Goal: Task Accomplishment & Management: Use online tool/utility

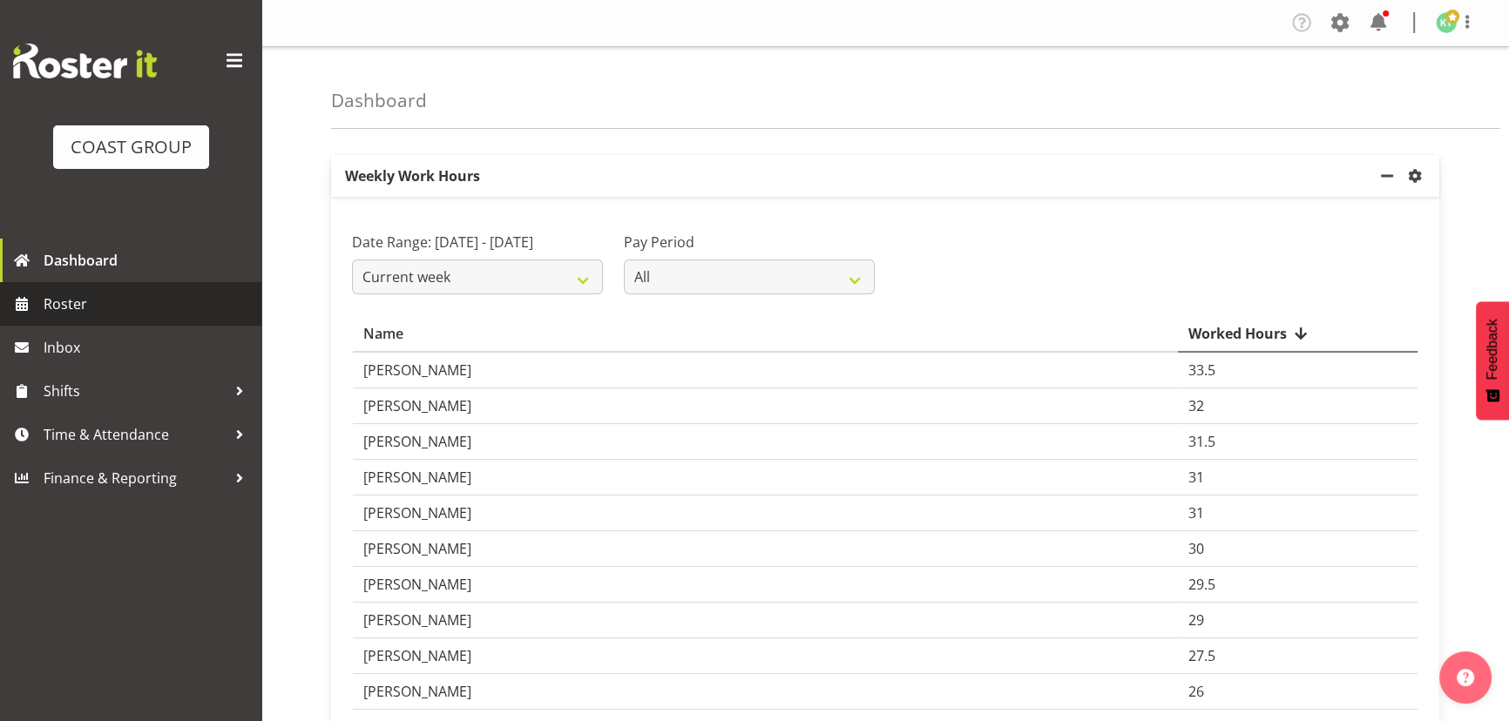
click at [138, 305] on span "Roster" at bounding box center [148, 304] width 209 height 26
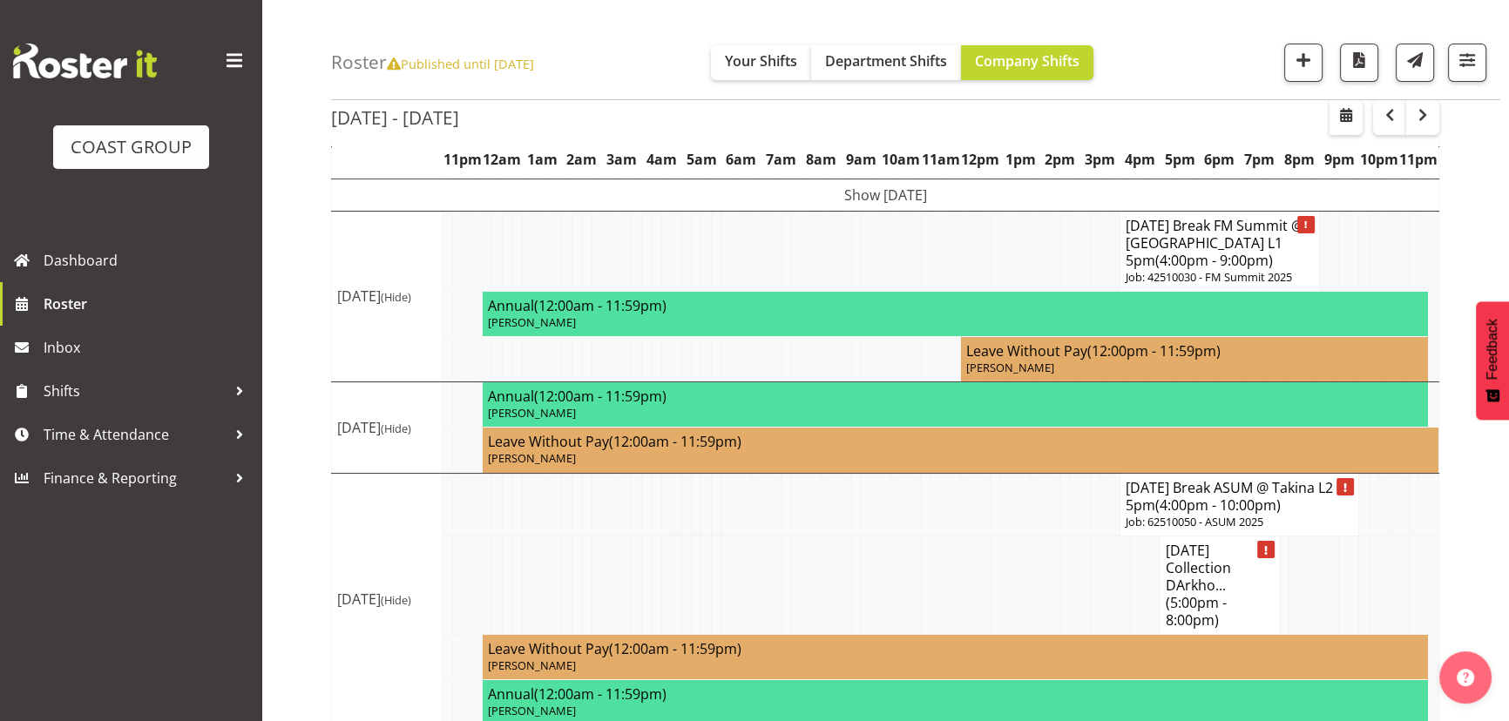
scroll to position [208, 0]
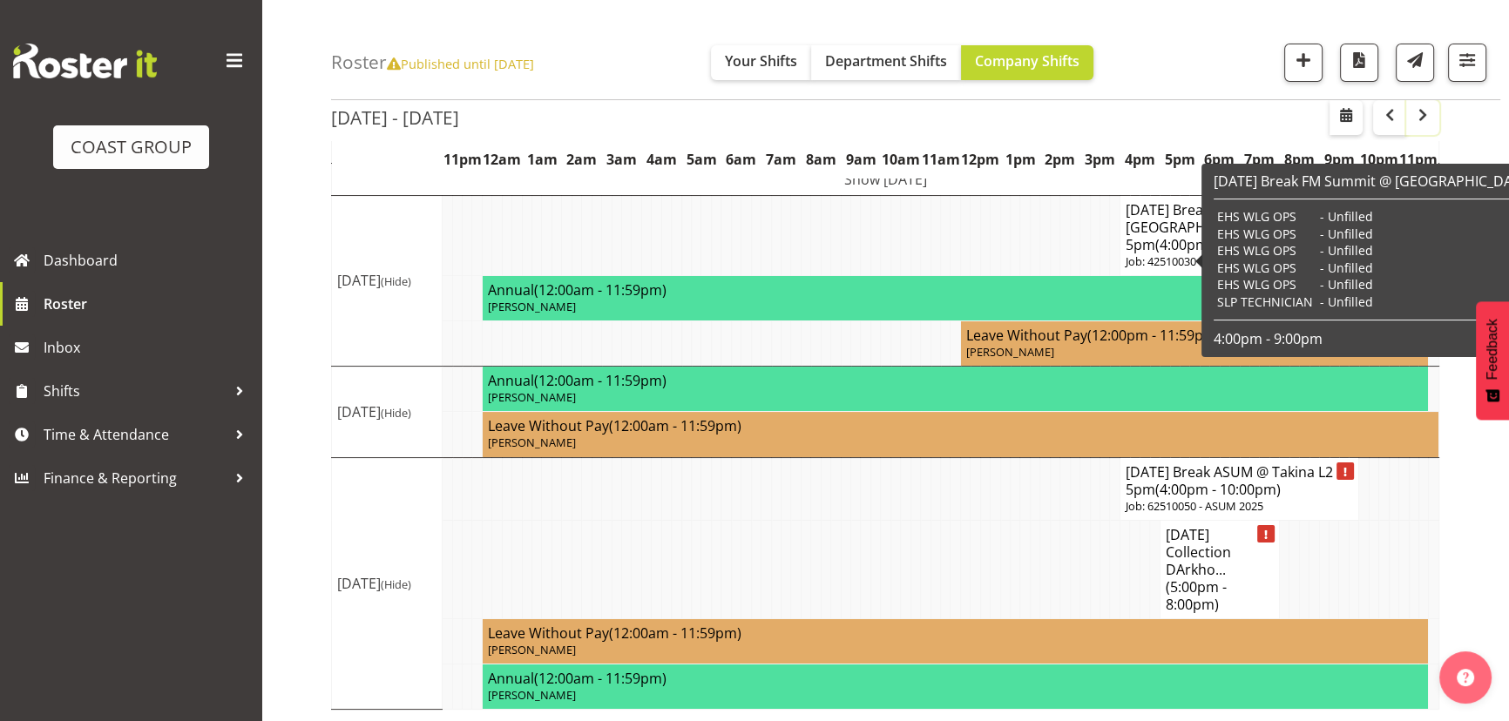
click at [1423, 120] on span "button" at bounding box center [1422, 115] width 21 height 21
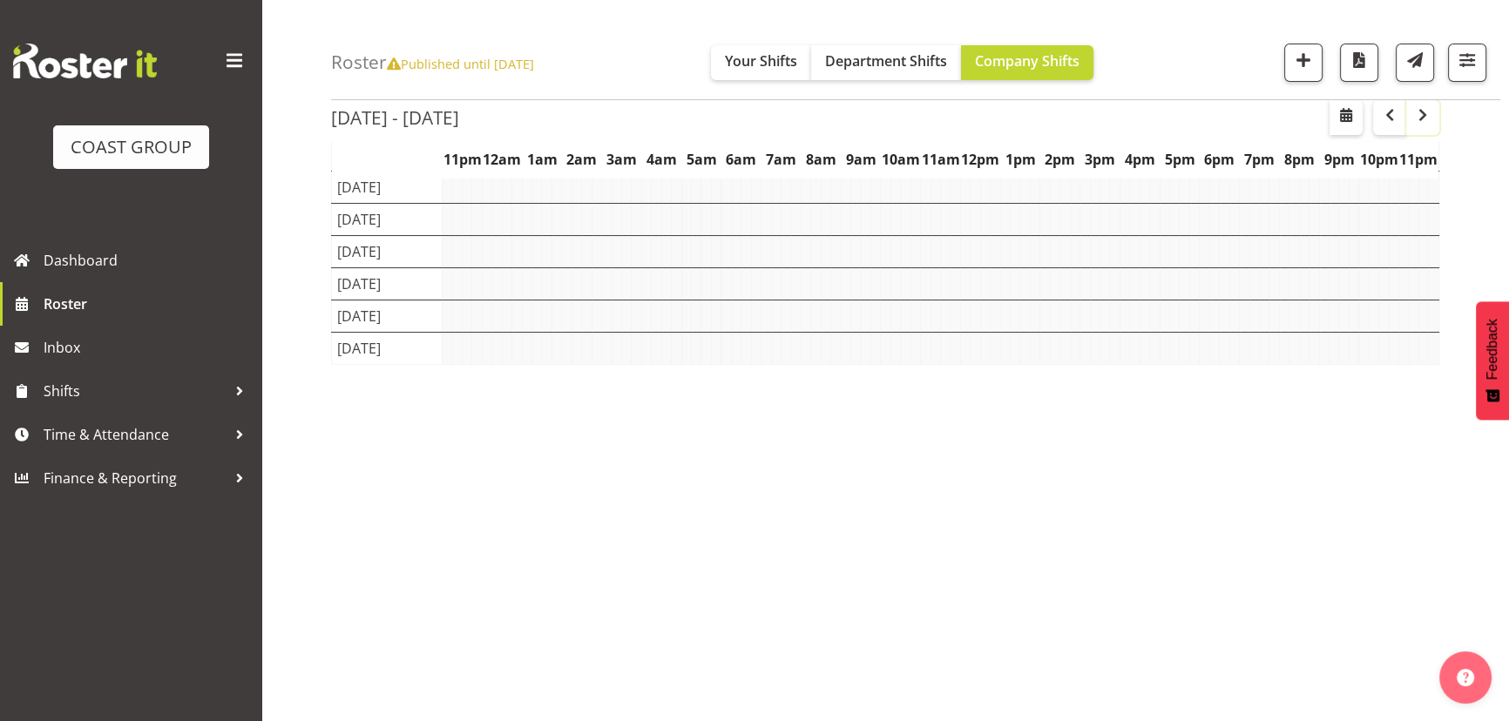
scroll to position [135, 0]
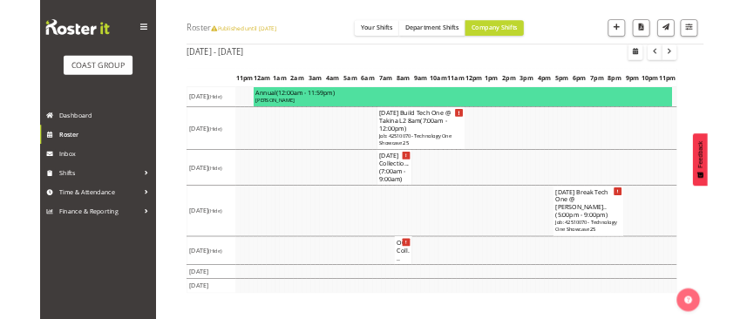
scroll to position [56, 0]
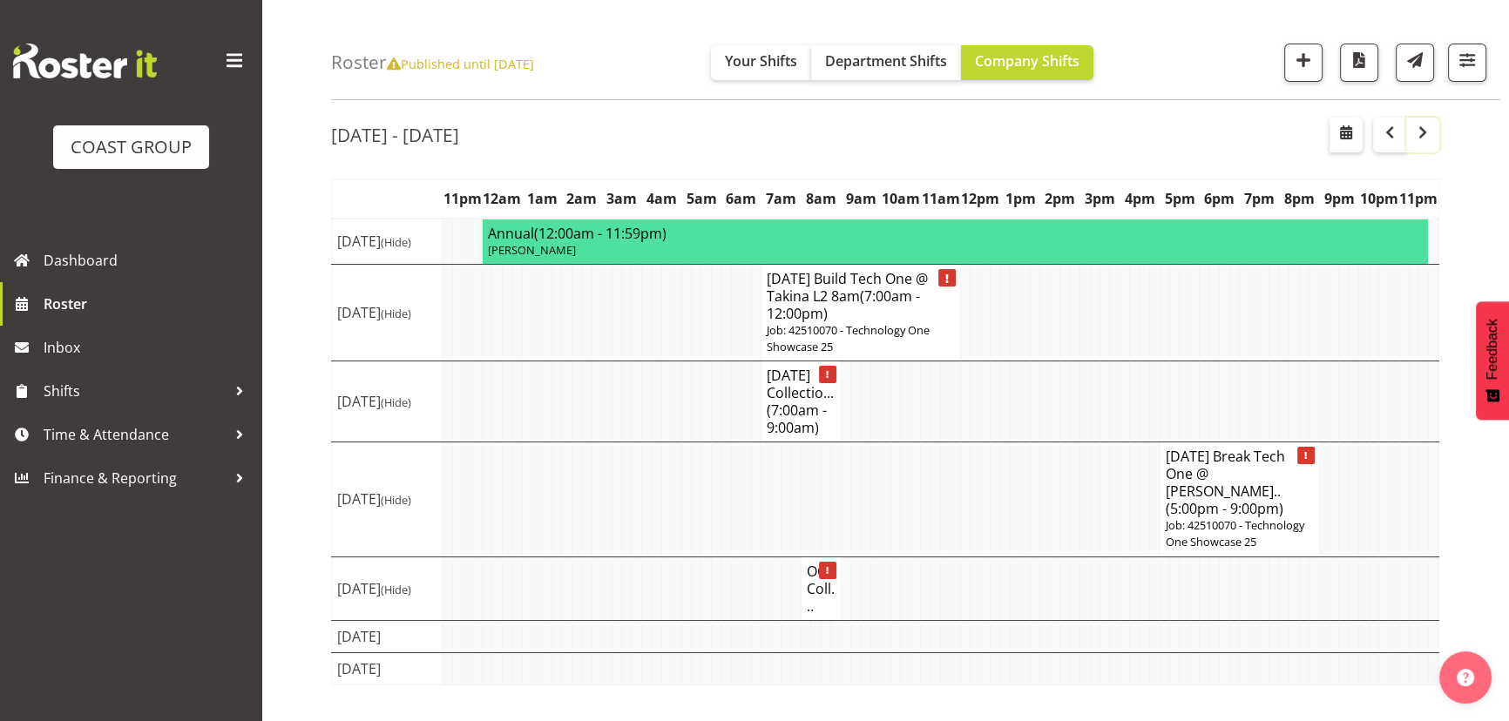
click at [1423, 148] on button "button" at bounding box center [1422, 135] width 33 height 35
